Goal: Task Accomplishment & Management: Manage account settings

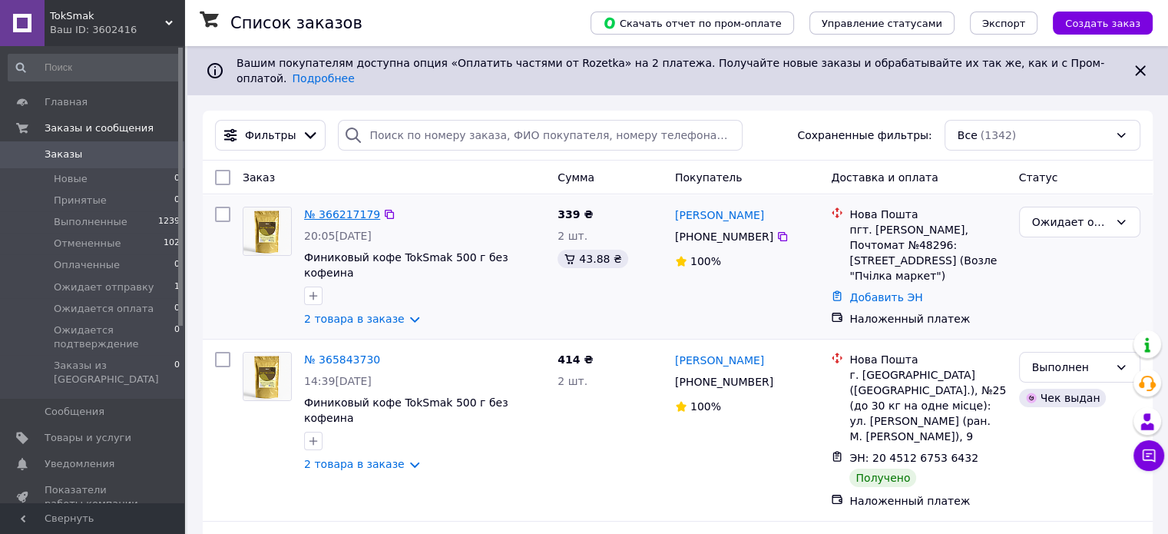
click at [339, 208] on link "№ 366217179" at bounding box center [342, 214] width 76 height 12
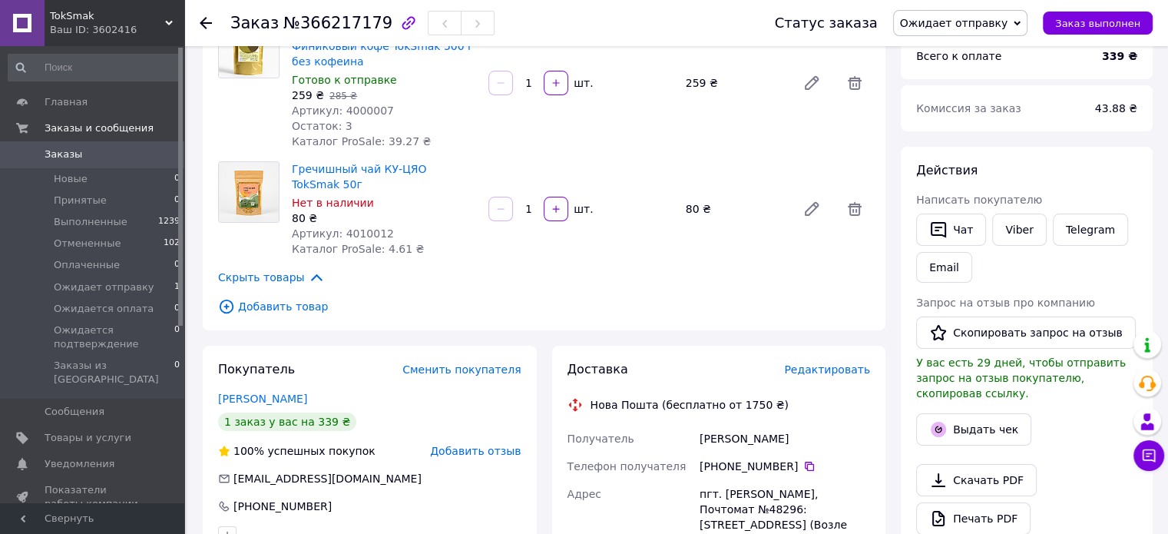
scroll to position [307, 0]
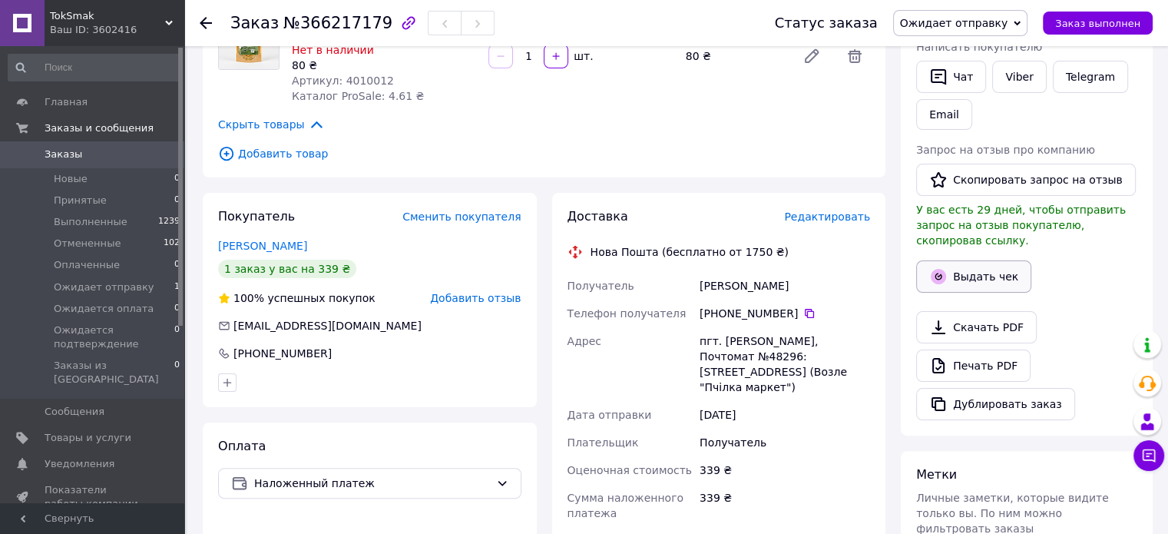
click at [973, 260] on button "Выдать чек" at bounding box center [973, 276] width 115 height 32
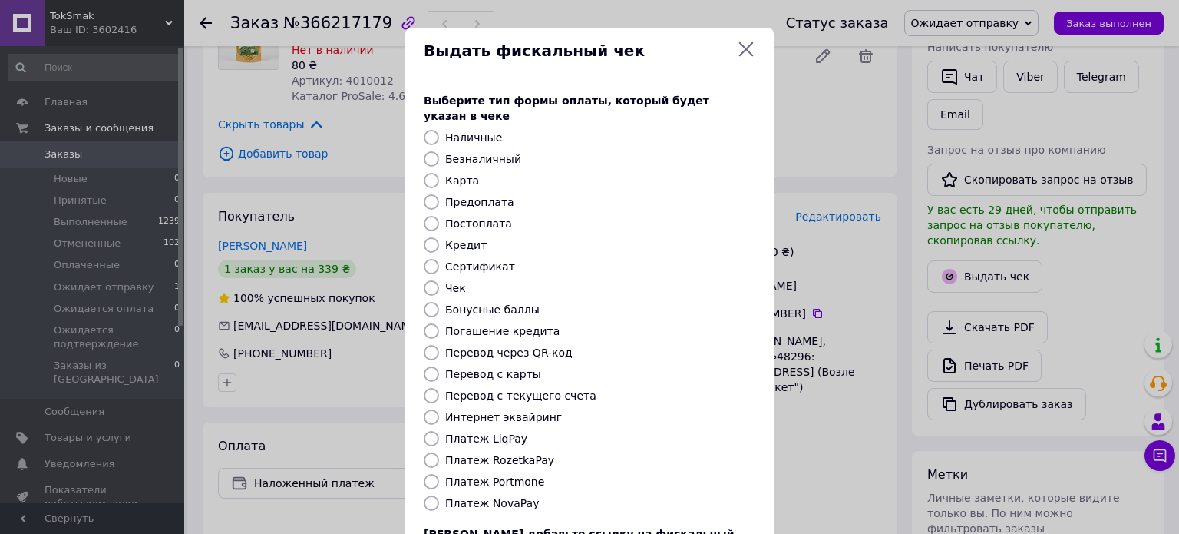
click at [851, 418] on div "Выдать фискальный чек Выберите тип формы оплаты, который будет указан в чеке На…" at bounding box center [589, 345] width 1179 height 690
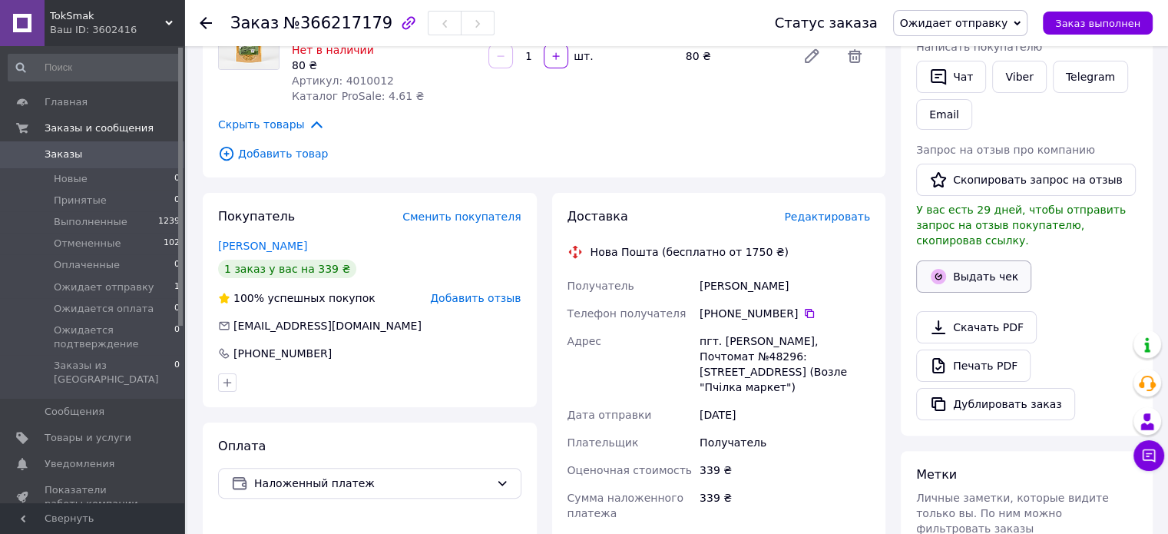
click at [993, 263] on button "Выдать чек" at bounding box center [973, 276] width 115 height 32
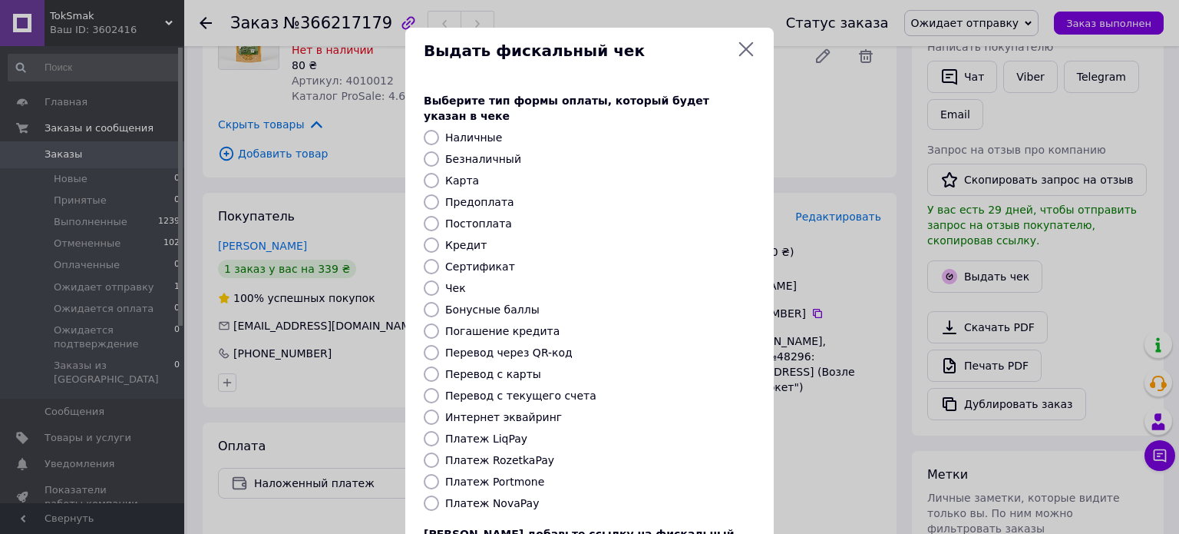
click at [495, 497] on label "Платеж NovaPay" at bounding box center [492, 503] width 94 height 12
click at [439, 495] on input "Платеж NovaPay" at bounding box center [431, 502] width 15 height 15
radio input "true"
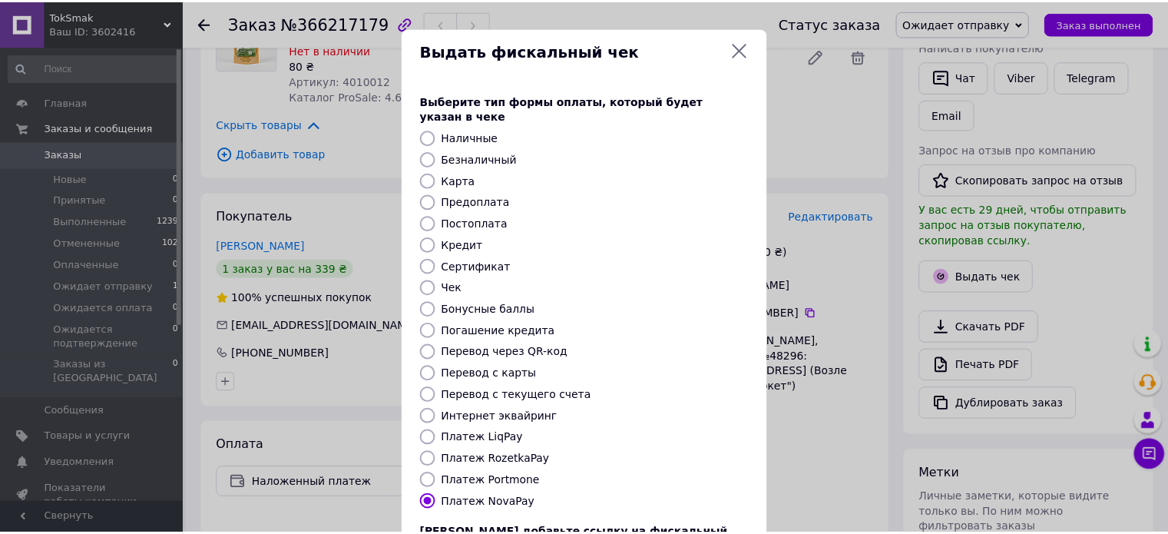
scroll to position [125, 0]
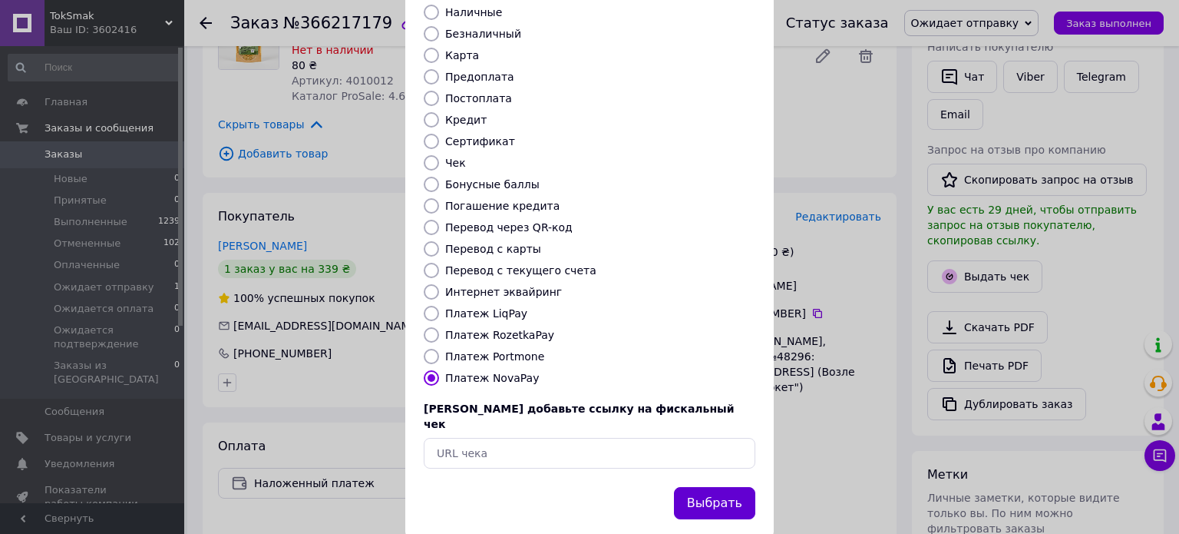
click at [718, 487] on button "Выбрать" at bounding box center [714, 503] width 81 height 33
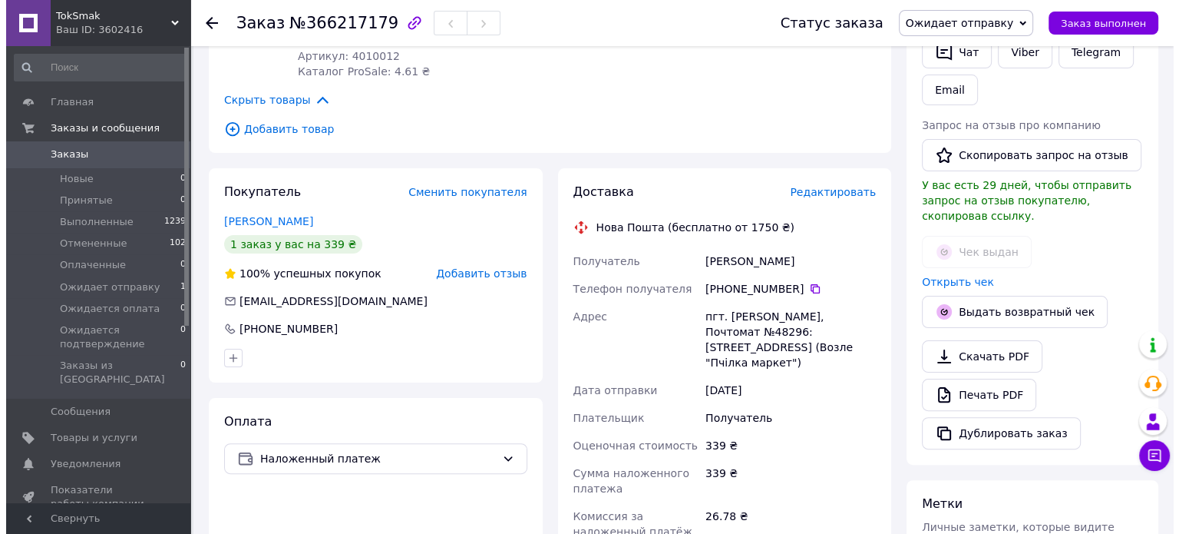
scroll to position [331, 0]
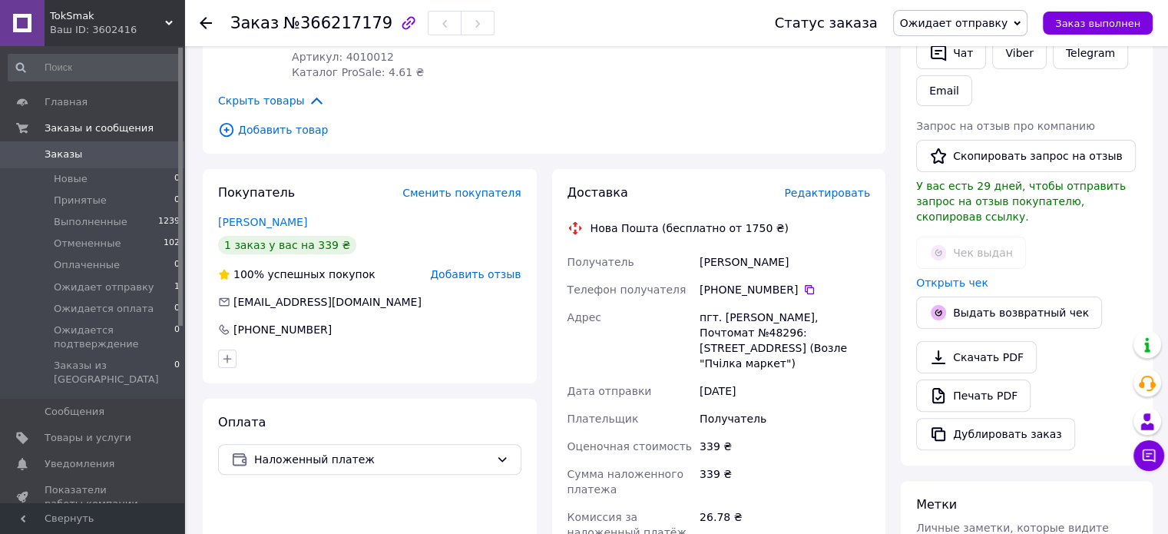
click at [845, 187] on span "Редактировать" at bounding box center [827, 193] width 86 height 12
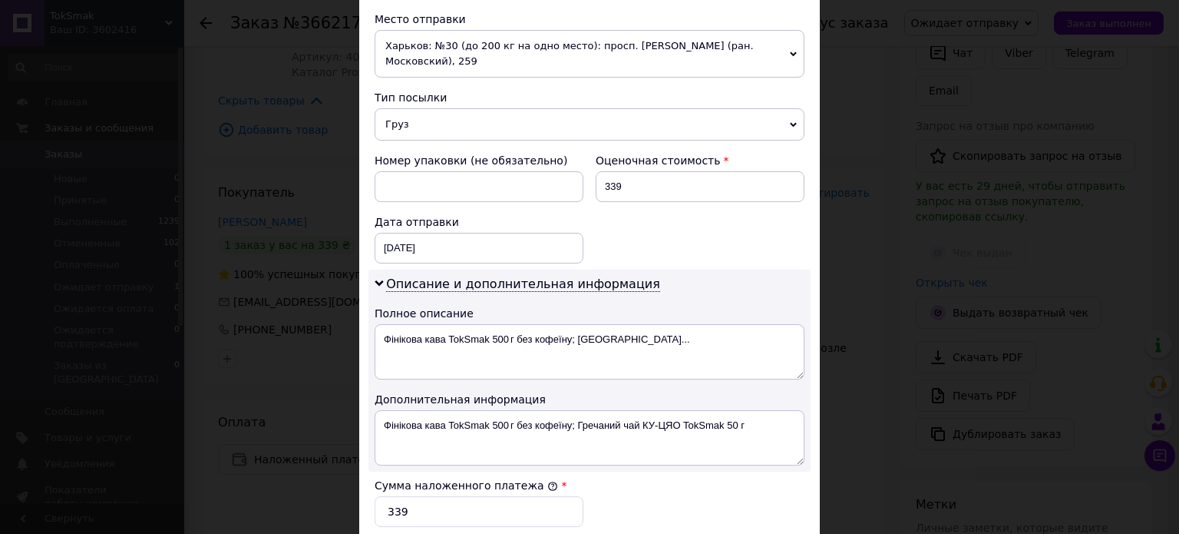
scroll to position [461, 0]
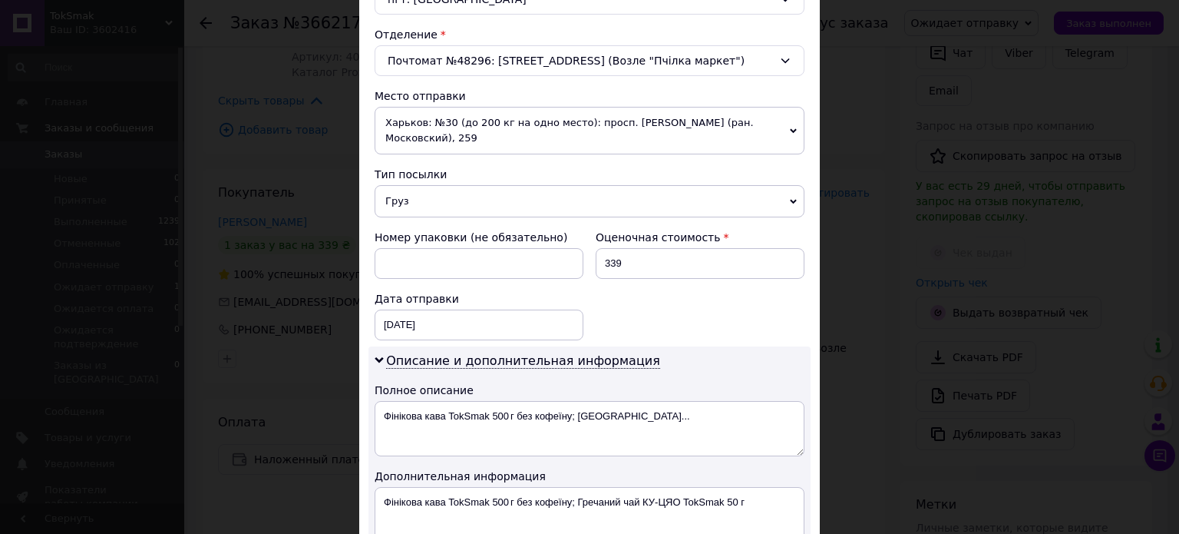
click at [548, 140] on span "Харьков: №30 (до 200 кг на одно место): просп. [PERSON_NAME] (ран. Московский),…" at bounding box center [590, 131] width 430 height 48
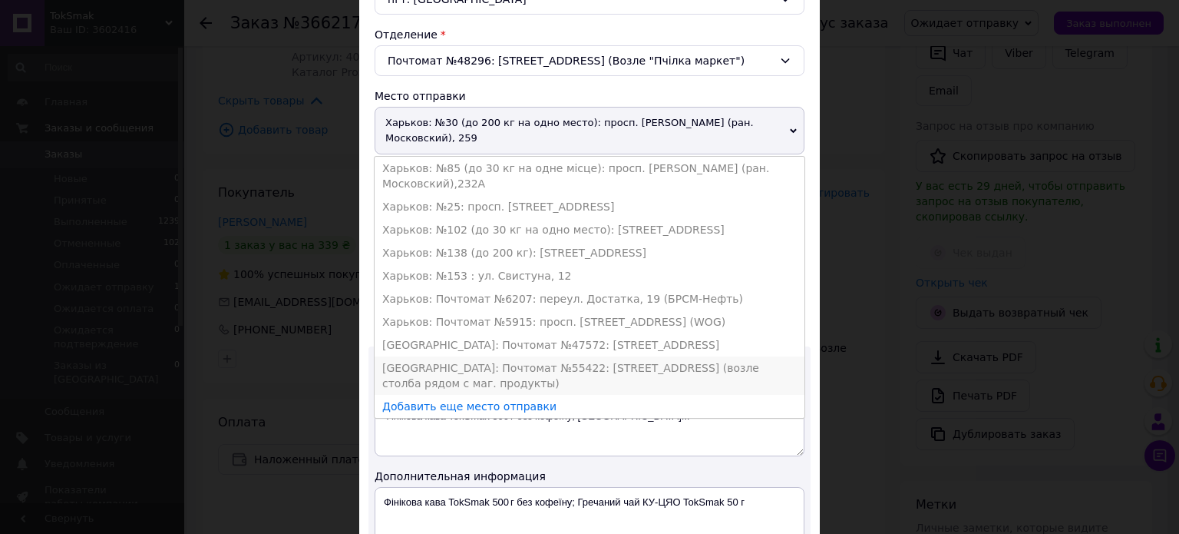
click at [502, 363] on li "[GEOGRAPHIC_DATA]: Почтомат №55422: [STREET_ADDRESS] (возле столба рядом с маг.…" at bounding box center [590, 375] width 430 height 38
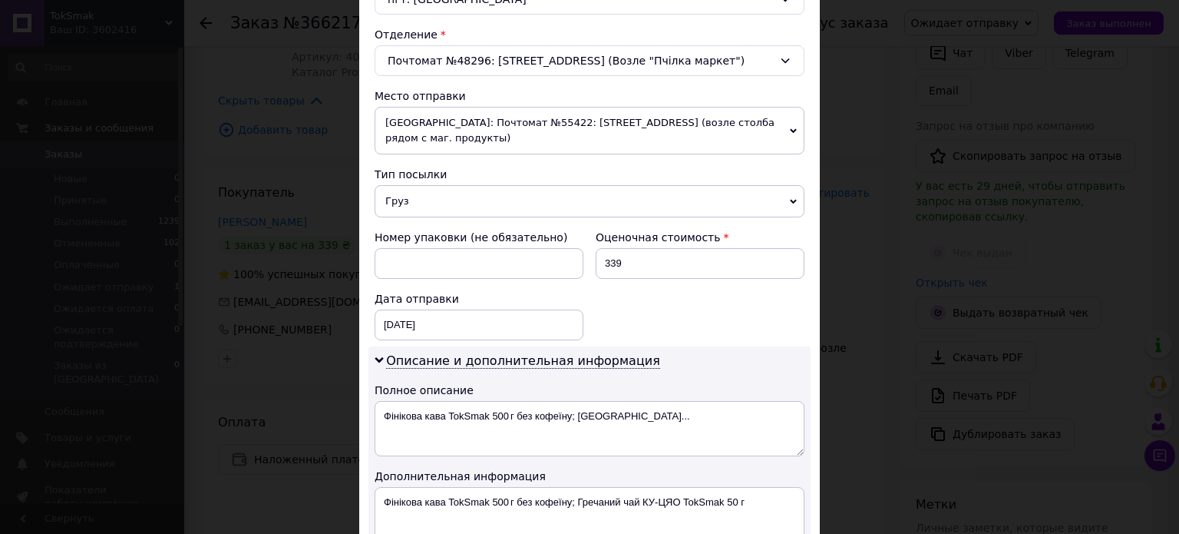
scroll to position [691, 0]
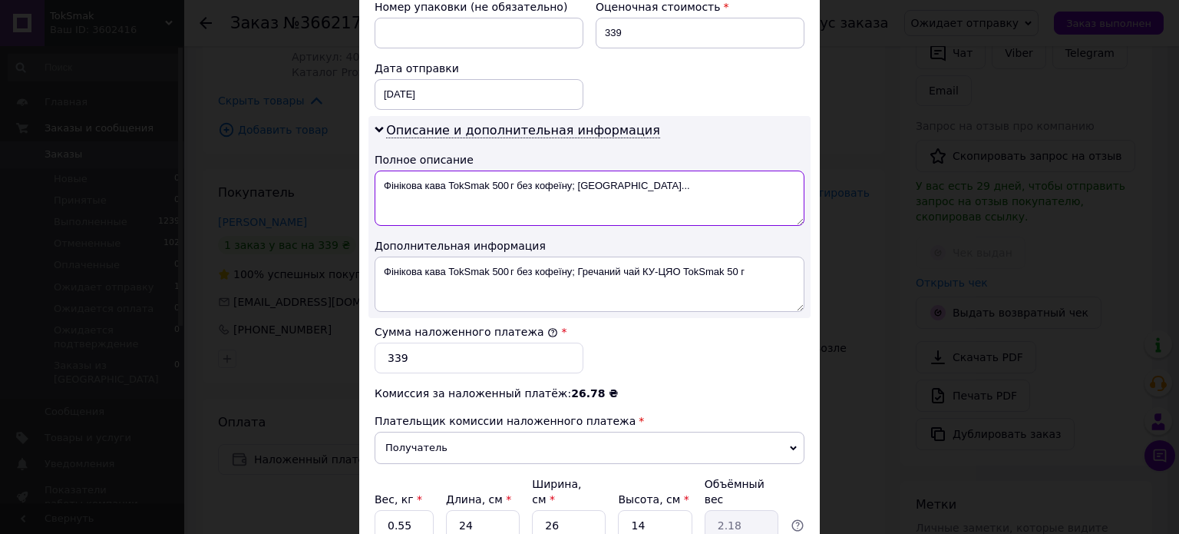
drag, startPoint x: 669, startPoint y: 176, endPoint x: 449, endPoint y: 183, distance: 219.7
click at [449, 183] on textarea "Фінікова кава TokSmak 500 г без кофеїну; [GEOGRAPHIC_DATA]..." at bounding box center [590, 197] width 430 height 55
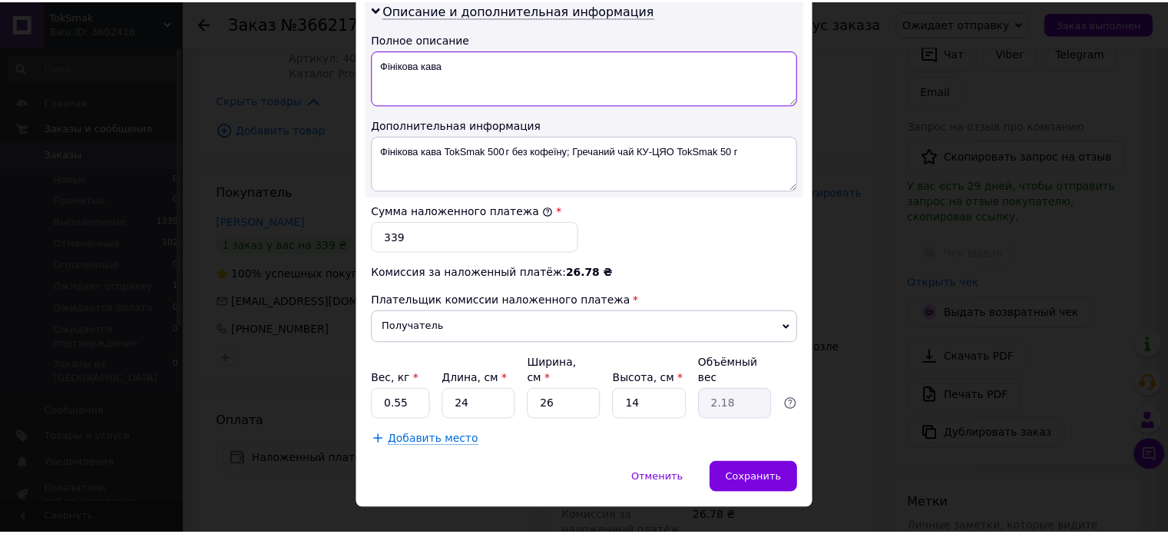
scroll to position [820, 0]
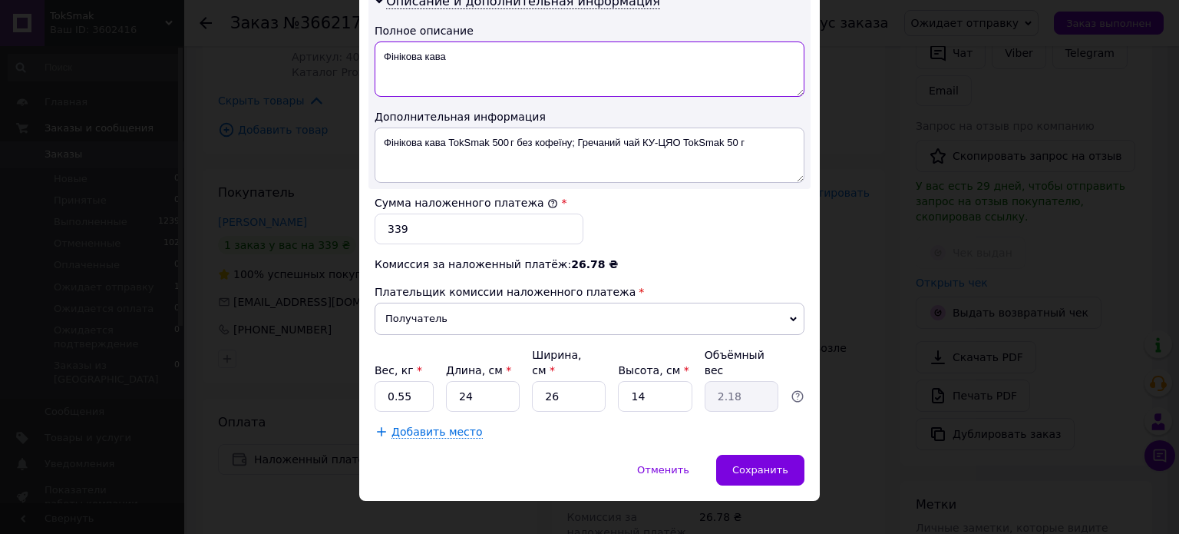
type textarea "Фінікова кава"
click at [412, 381] on input "0.55" at bounding box center [404, 396] width 59 height 31
type input "0.5"
drag, startPoint x: 558, startPoint y: 376, endPoint x: 534, endPoint y: 375, distance: 23.8
click at [534, 381] on input "26" at bounding box center [569, 396] width 74 height 31
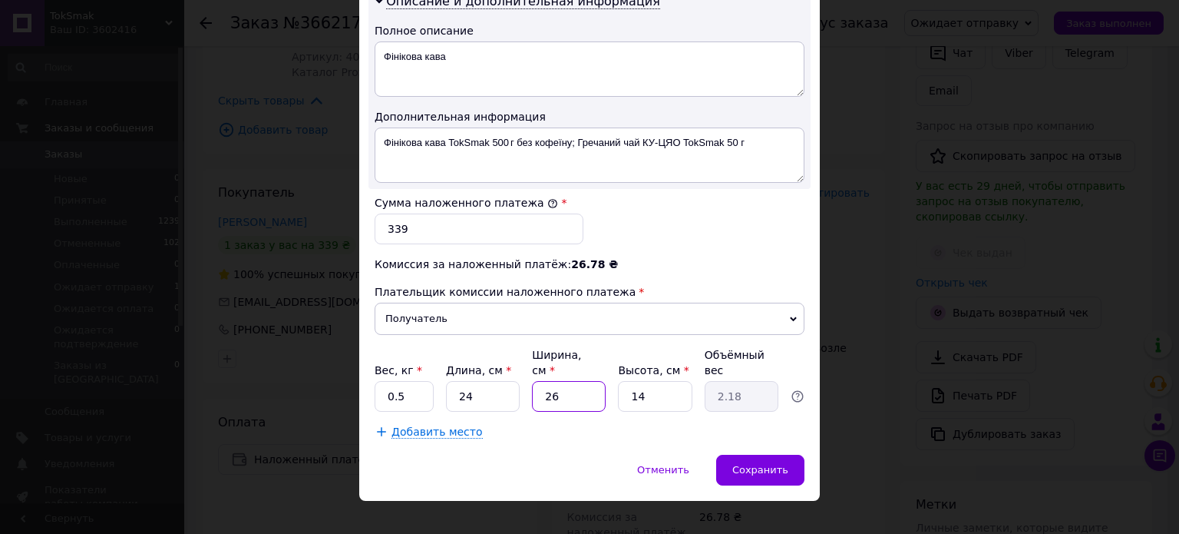
type input "1"
type input "0.1"
type input "17"
type input "1.43"
type input "17"
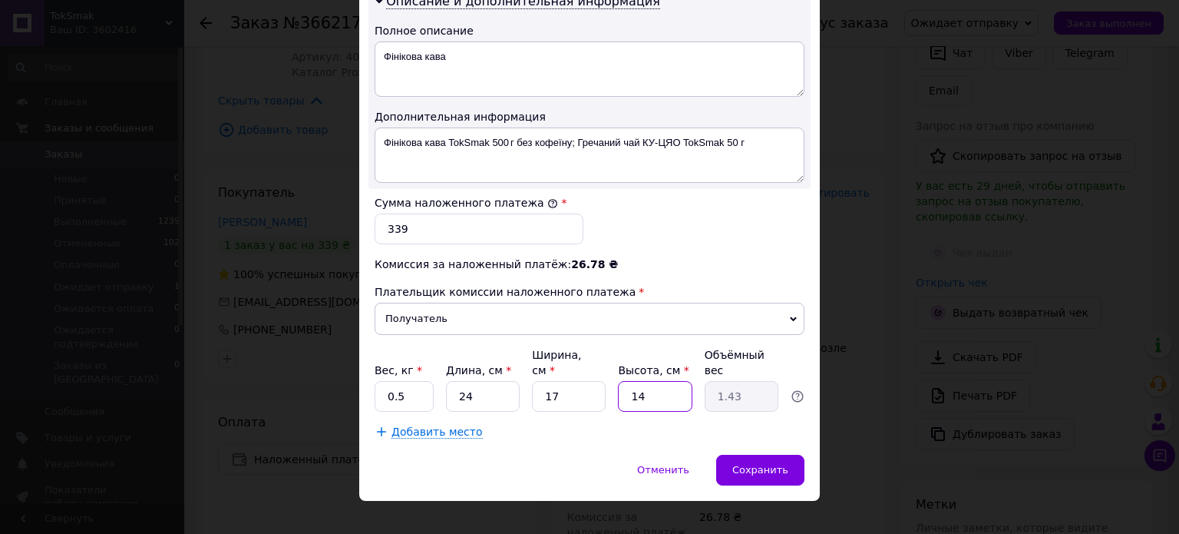
click at [647, 381] on input "14" at bounding box center [655, 396] width 74 height 31
type input "5"
type input "0.51"
type input "5"
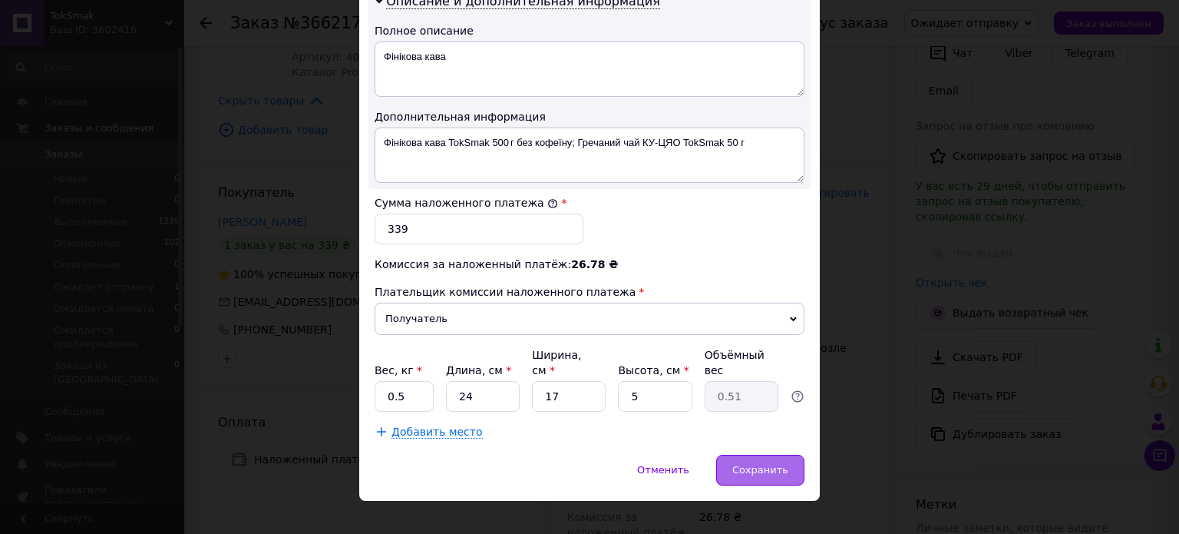
click at [774, 464] on span "Сохранить" at bounding box center [760, 470] width 56 height 12
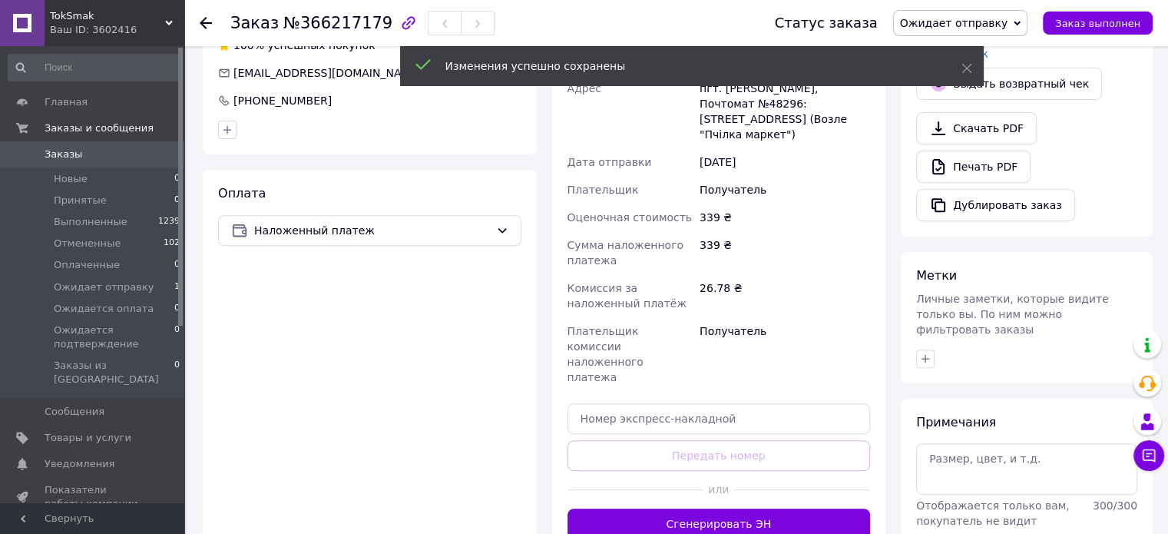
scroll to position [561, 0]
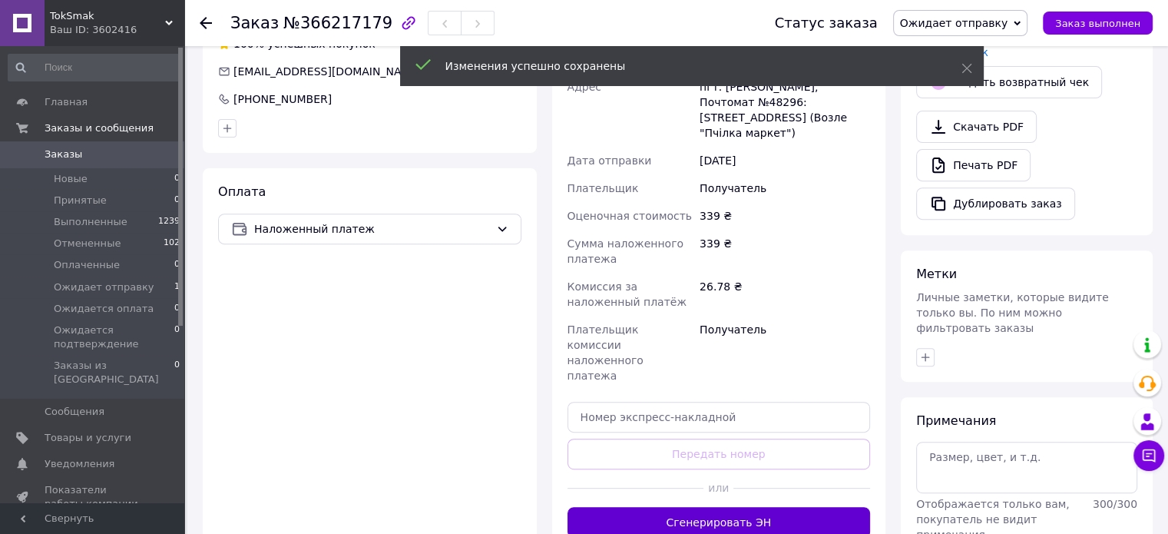
click at [752, 507] on button "Сгенерировать ЭН" at bounding box center [718, 522] width 303 height 31
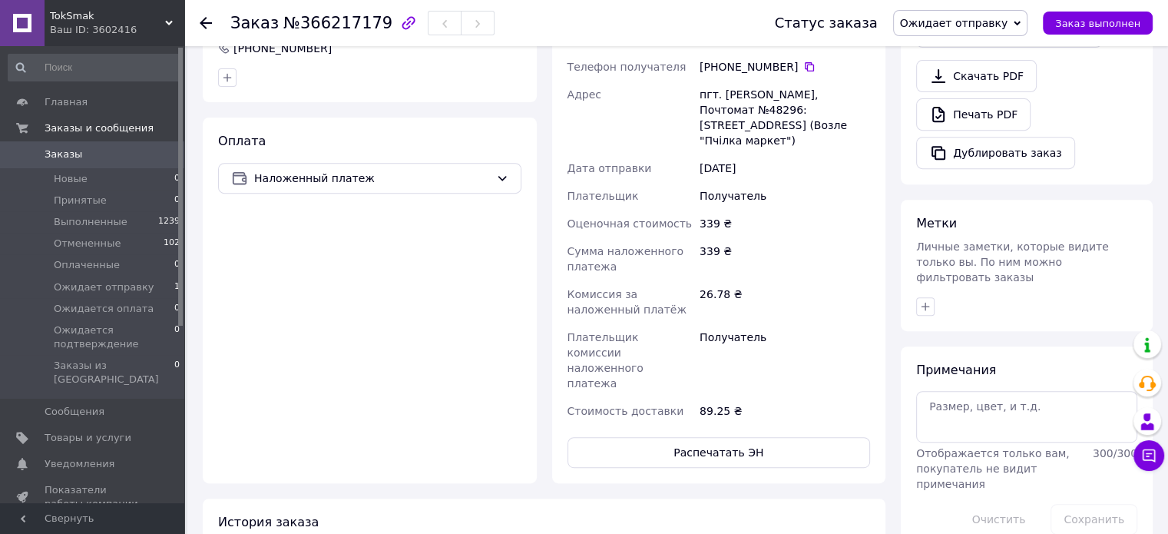
scroll to position [638, 0]
